Goal: Communication & Community: Ask a question

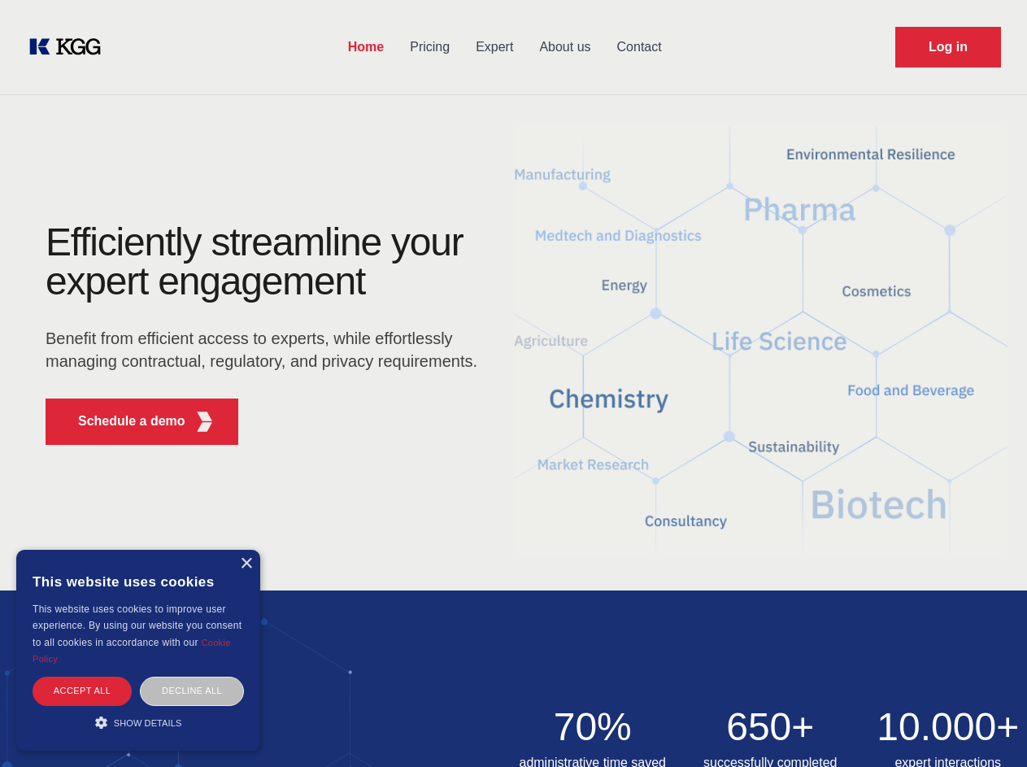
click at [513, 383] on div "Efficiently streamline your expert engagement Benefit from efficient access to …" at bounding box center [267, 340] width 495 height 235
click at [122, 421] on p "Schedule a demo" at bounding box center [131, 422] width 107 height 20
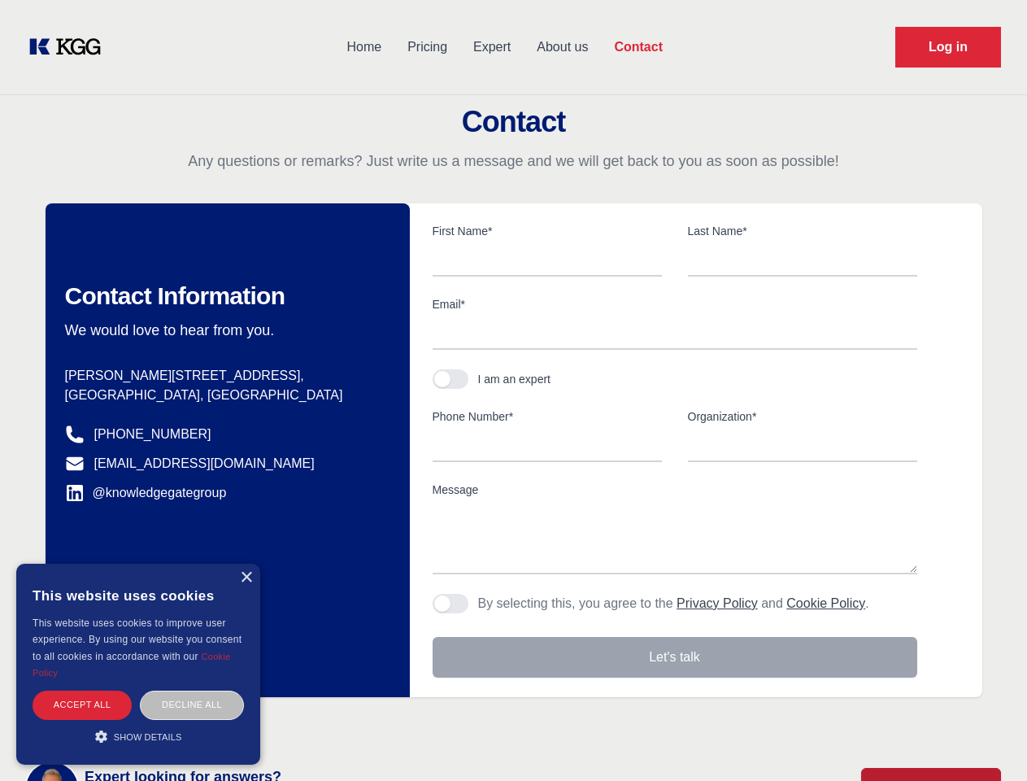
click at [246, 564] on div "× This website uses cookies This website uses cookies to improve user experienc…" at bounding box center [138, 664] width 244 height 201
click at [82, 691] on div "Accept all" at bounding box center [82, 705] width 99 height 28
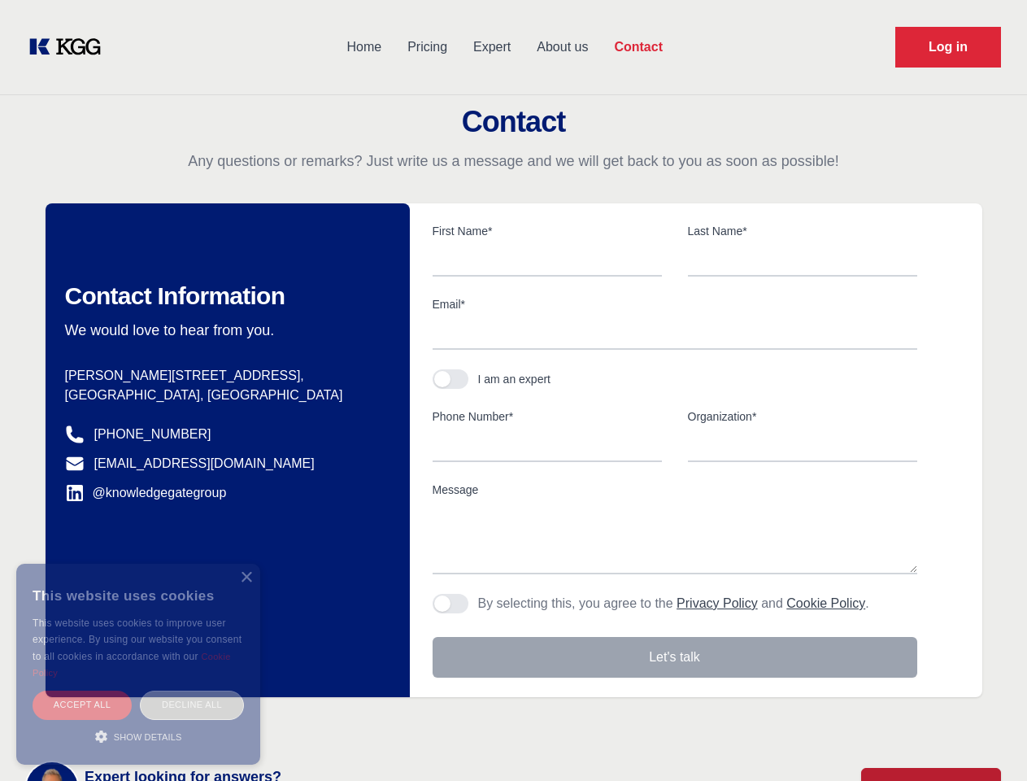
click at [192, 691] on div "Decline all" at bounding box center [192, 705] width 104 height 28
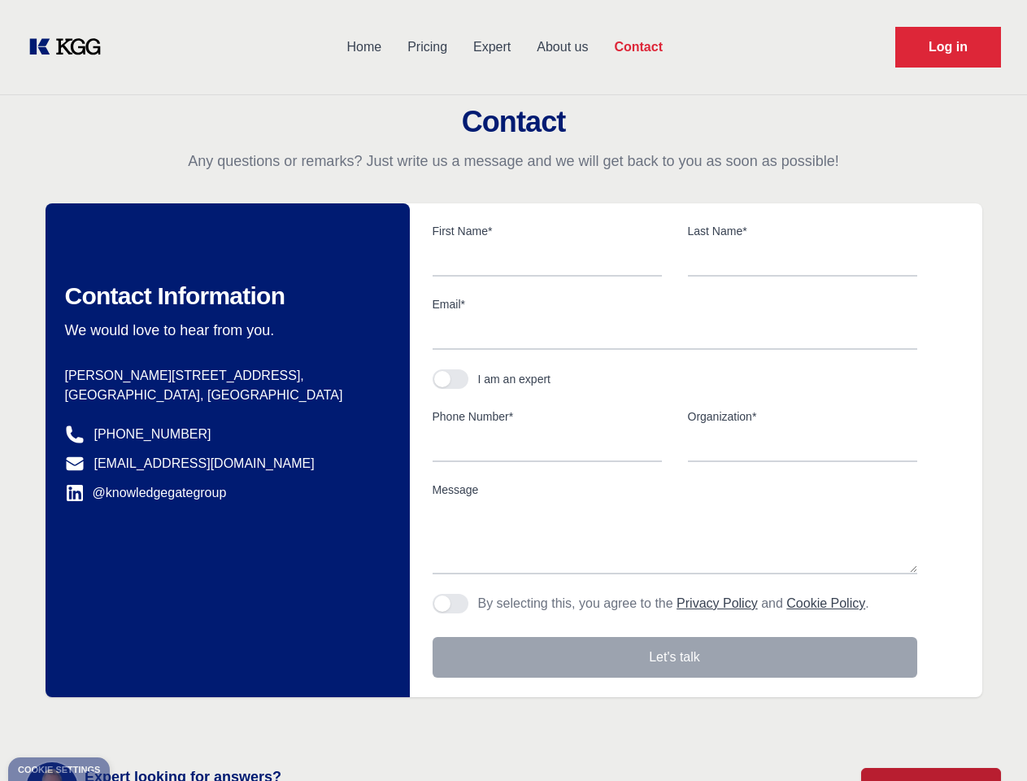
click at [138, 722] on main "Contact Any questions or remarks? Just write us a message and we will get back …" at bounding box center [513, 423] width 1027 height 847
